Goal: Task Accomplishment & Management: Manage account settings

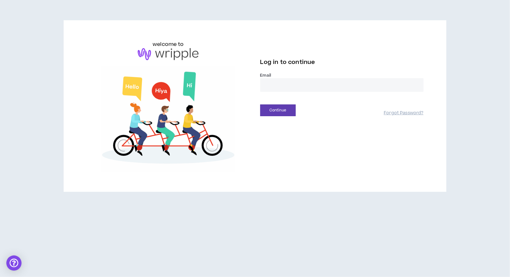
click at [289, 82] on input "email" at bounding box center [341, 85] width 163 height 14
type input "**********"
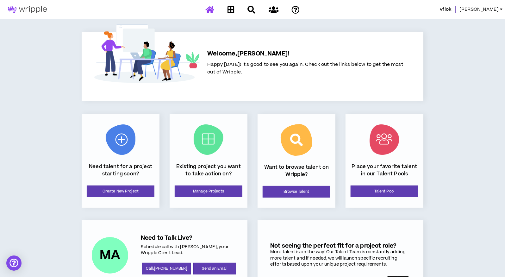
click at [495, 9] on span "[PERSON_NAME]" at bounding box center [478, 9] width 39 height 7
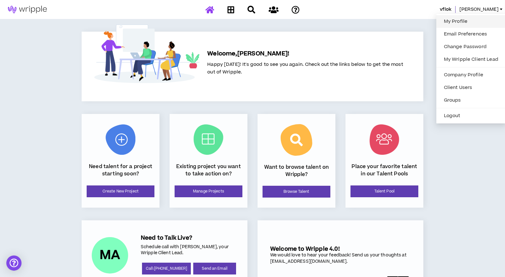
click at [454, 21] on link "My Profile" at bounding box center [471, 21] width 62 height 9
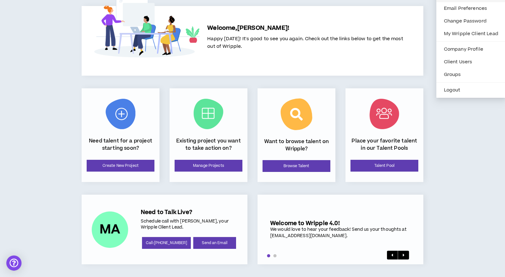
select select "US"
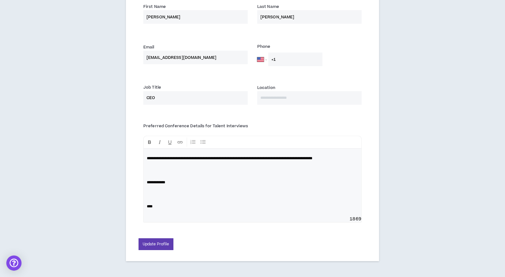
scroll to position [184, 0]
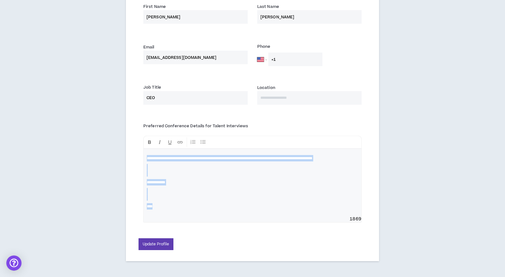
drag, startPoint x: 174, startPoint y: 207, endPoint x: 133, endPoint y: 140, distance: 79.4
click at [133, 140] on div "Edit Profile Picture First Name * [PERSON_NAME] Name * [PERSON_NAME] Email * [E…" at bounding box center [252, 64] width 253 height 394
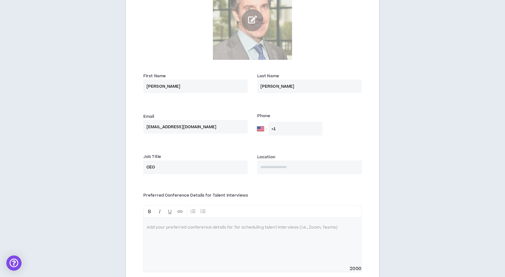
scroll to position [109, 0]
click at [271, 168] on input at bounding box center [309, 167] width 104 height 14
type input "***"
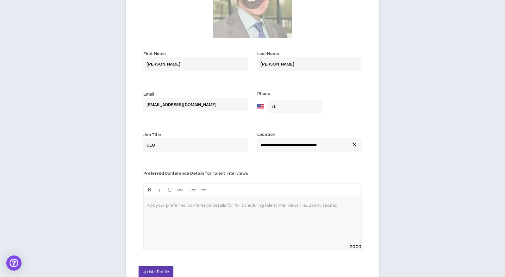
scroll to position [158, 0]
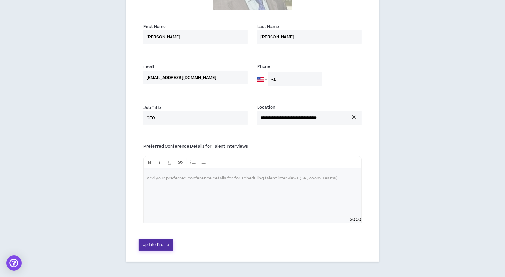
click at [156, 243] on button "Update Profile" at bounding box center [156, 245] width 35 height 12
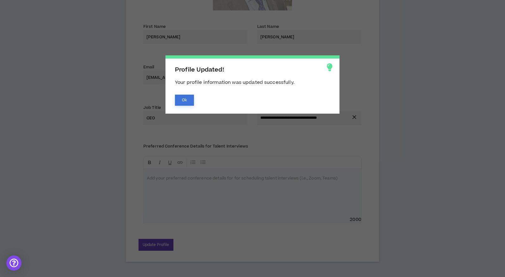
click at [184, 98] on button "Ok" at bounding box center [184, 100] width 19 height 11
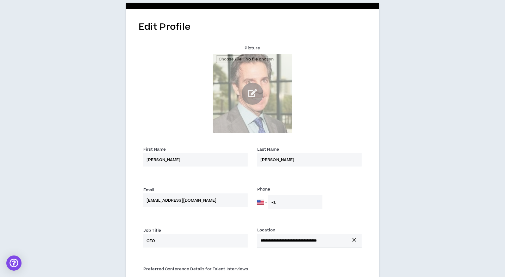
scroll to position [0, 0]
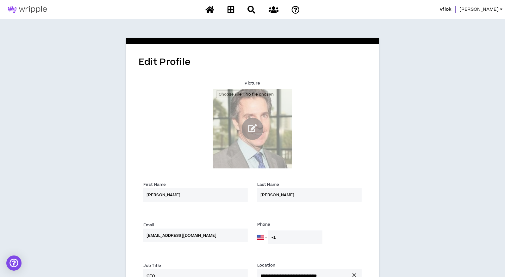
click at [498, 9] on span "[PERSON_NAME]" at bounding box center [478, 9] width 39 height 7
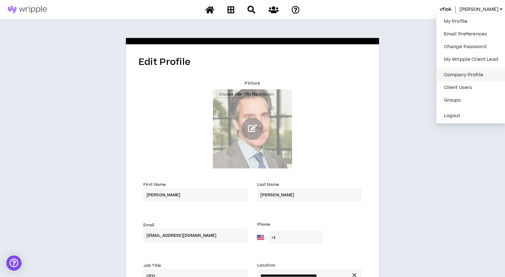
click at [461, 72] on link "Company Profile" at bounding box center [471, 74] width 62 height 9
select select "*"
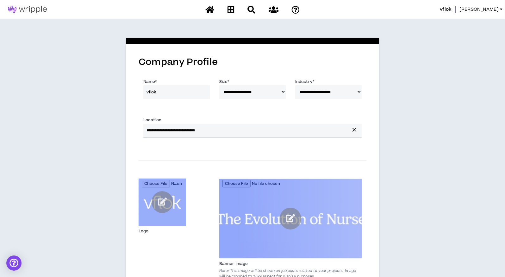
click at [358, 91] on select "**********" at bounding box center [328, 92] width 66 height 14
select select "*"
click at [295, 85] on select "**********" at bounding box center [328, 92] width 66 height 14
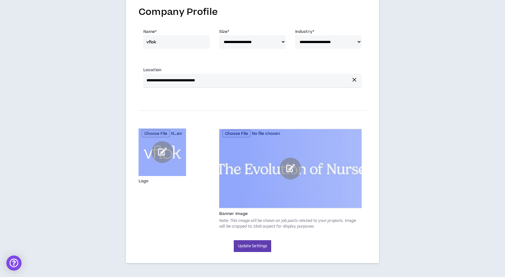
scroll to position [52, 0]
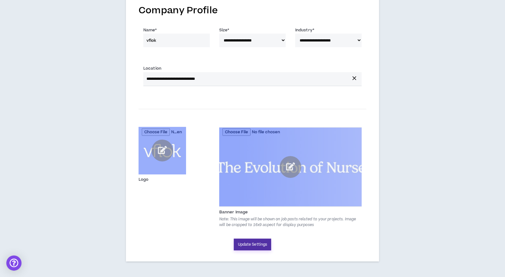
click at [252, 244] on button "Update Settings" at bounding box center [253, 244] width 38 height 12
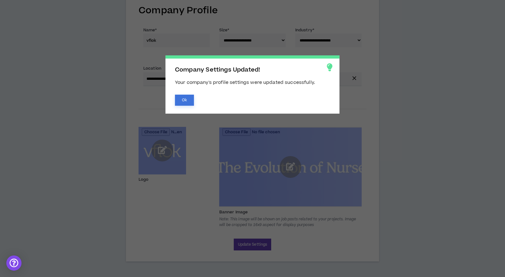
click at [184, 100] on button "Ok" at bounding box center [184, 100] width 19 height 11
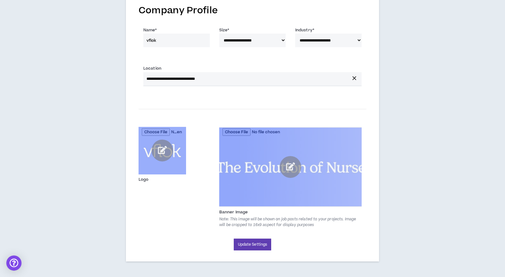
scroll to position [0, 0]
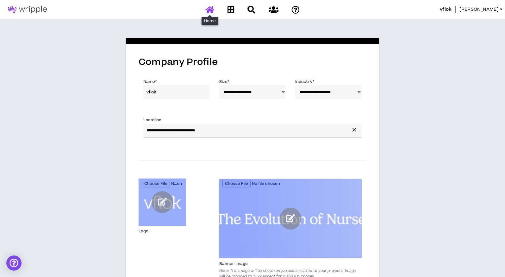
click at [210, 9] on icon at bounding box center [209, 10] width 9 height 8
